Goal: Find specific page/section: Find specific page/section

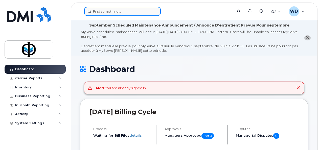
click at [140, 11] on input at bounding box center [122, 11] width 77 height 9
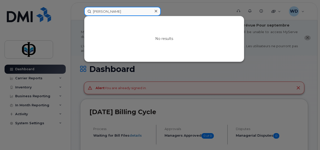
type input "patricia"
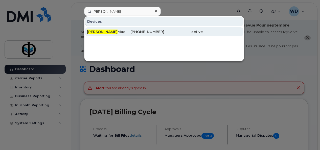
click at [88, 31] on span "Patricia" at bounding box center [102, 32] width 31 height 5
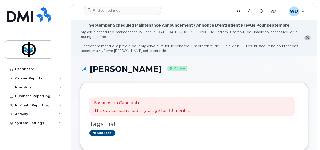
drag, startPoint x: 180, startPoint y: 71, endPoint x: 124, endPoint y: 72, distance: 56.2
click at [124, 72] on h1 "[PERSON_NAME] Active" at bounding box center [194, 69] width 228 height 9
copy h1 "Mackeracher"
